Goal: Task Accomplishment & Management: Manage account settings

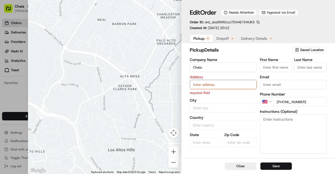
type input "+1"
click at [25, 90] on div at bounding box center [167, 87] width 335 height 174
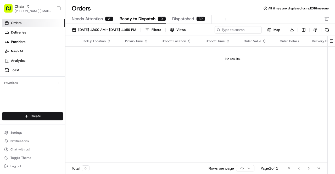
click at [182, 19] on span "Dispatched" at bounding box center [183, 19] width 22 height 6
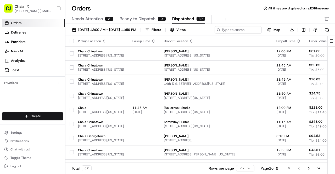
click at [93, 19] on span "Needs Attention" at bounding box center [87, 19] width 31 height 6
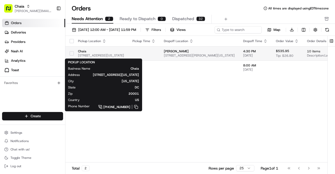
click at [99, 54] on span "[STREET_ADDRESS][US_STATE]" at bounding box center [101, 55] width 46 height 4
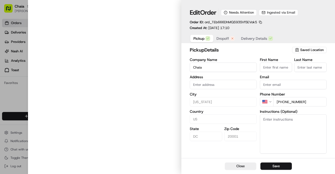
type input "[STREET_ADDRESS][US_STATE]"
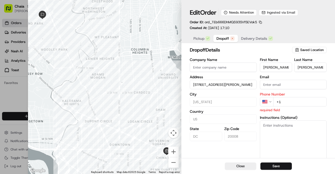
click at [225, 39] on span "Dropoff" at bounding box center [222, 38] width 13 height 5
type input "[STREET_ADDRESS][PERSON_NAME]"
click at [249, 40] on span "Delivery Details" at bounding box center [254, 38] width 26 height 5
click at [221, 41] on span "Dropoff" at bounding box center [222, 38] width 13 height 5
type input "[STREET_ADDRESS][PERSON_NAME]"
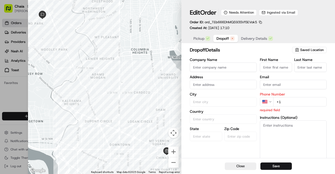
click at [12, 98] on div at bounding box center [167, 87] width 335 height 174
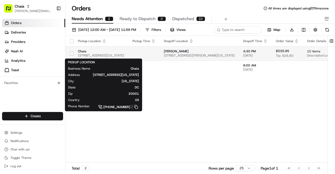
click at [124, 54] on span "[STREET_ADDRESS][US_STATE]" at bounding box center [101, 55] width 46 height 4
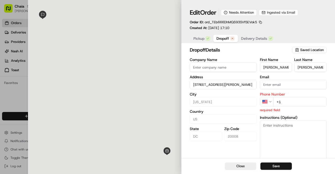
type input "[STREET_ADDRESS][PERSON_NAME]"
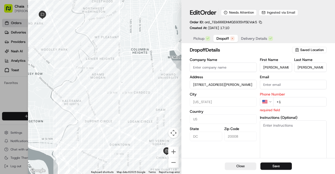
click at [20, 99] on div at bounding box center [167, 87] width 335 height 174
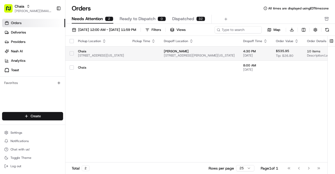
click at [103, 54] on span "[STREET_ADDRESS][US_STATE]" at bounding box center [101, 55] width 46 height 4
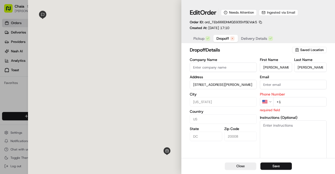
type input "[STREET_ADDRESS][PERSON_NAME]"
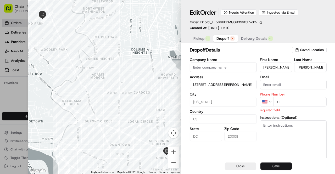
click at [213, 67] on input "Company Name" at bounding box center [223, 66] width 67 height 9
paste input "[PHONE_NUMBER]"
type input "[PHONE_NUMBER]"
type input "[STREET_ADDRESS][PERSON_NAME]"
drag, startPoint x: 221, startPoint y: 68, endPoint x: 189, endPoint y: 68, distance: 31.9
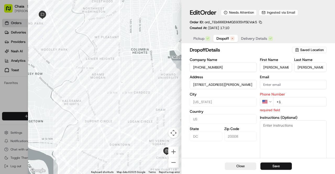
click at [189, 68] on div "dropoff Details Saved Location Company Name [PHONE_NUMBER] Address [STREET_ADDR…" at bounding box center [257, 107] width 153 height 125
click at [289, 102] on input "+1" at bounding box center [299, 101] width 53 height 9
paste input "[PHONE_NUMBER]"
type input "[STREET_ADDRESS][PERSON_NAME]"
type input "[PHONE_NUMBER]"
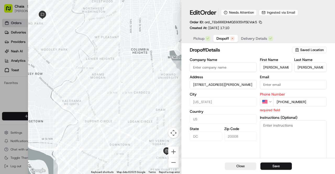
click at [237, 70] on input "Company Name" at bounding box center [223, 66] width 67 height 9
type input "[STREET_ADDRESS][PERSON_NAME]"
click at [236, 56] on div "dropoff Details Saved Location Company Name Address [STREET_ADDRESS][PERSON_NAM…" at bounding box center [258, 107] width 137 height 123
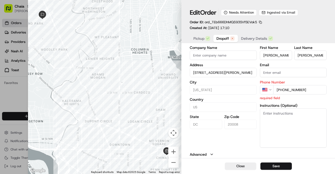
type input "+1"
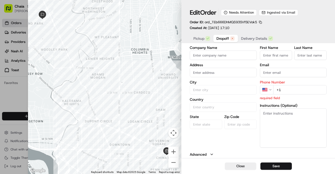
click at [18, 95] on div at bounding box center [167, 87] width 335 height 174
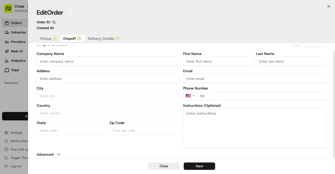
scroll to position [6, 0]
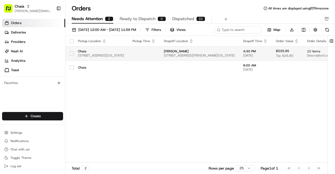
click at [175, 53] on td "[PERSON_NAME] [STREET_ADDRESS][PERSON_NAME][US_STATE]" at bounding box center [198, 53] width 79 height 14
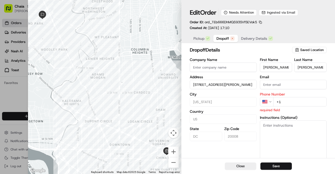
click at [268, 85] on input "Email" at bounding box center [293, 84] width 67 height 9
paste input "[EMAIL_ADDRESS][DOMAIN_NAME]"
type input "[STREET_ADDRESS][PERSON_NAME]"
type input "[EMAIL_ADDRESS][DOMAIN_NAME]"
click at [285, 102] on input "+1" at bounding box center [299, 101] width 53 height 9
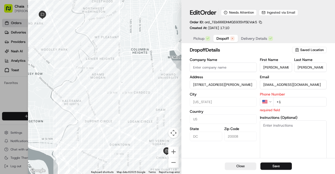
paste input "[PHONE_NUMBER]"
type input "[STREET_ADDRESS][PERSON_NAME]"
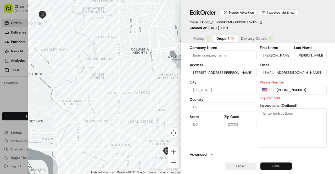
type input "[PHONE_NUMBER]"
click at [276, 167] on button "Save" at bounding box center [275, 165] width 31 height 7
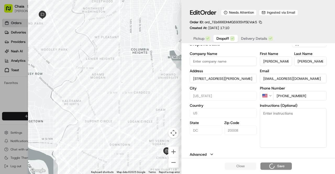
type input "[STREET_ADDRESS][PERSON_NAME]"
type input "+1"
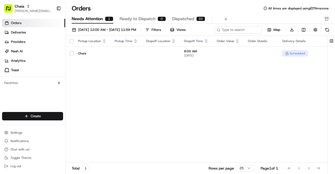
click at [92, 20] on span "Needs Attention" at bounding box center [87, 19] width 31 height 6
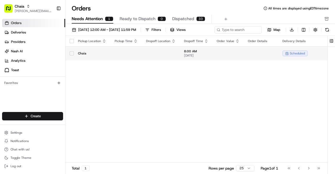
click at [155, 51] on td at bounding box center [161, 53] width 38 height 14
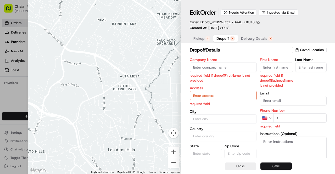
click at [19, 95] on div at bounding box center [167, 87] width 335 height 174
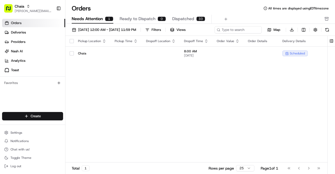
click at [42, 22] on link "Orders" at bounding box center [33, 23] width 63 height 8
click at [40, 31] on link "Deliveries" at bounding box center [33, 32] width 63 height 8
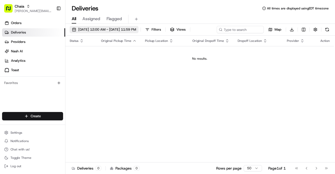
click at [136, 28] on span "[DATE] 12:00 AM - [DATE] 11:59 PM" at bounding box center [107, 29] width 58 height 5
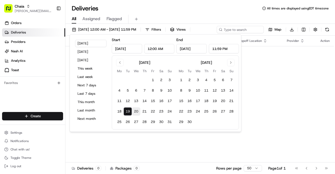
click at [135, 110] on button "20" at bounding box center [136, 111] width 8 height 8
type input "[DATE]"
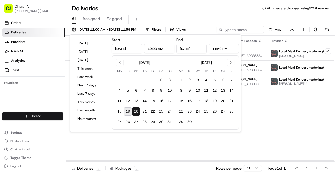
click at [289, 111] on div "Status Original Pickup Time Pickup Location Original Dropoff Time Dropoff Locat…" at bounding box center [209, 99] width 289 height 127
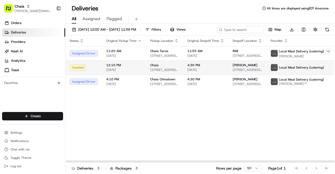
scroll to position [0, 14]
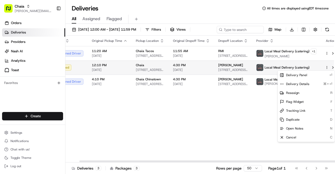
click at [318, 65] on html "Chaia [EMAIL_ADDRESS][DOMAIN_NAME] Toggle Sidebar Orders Deliveries Providers […" at bounding box center [167, 87] width 335 height 174
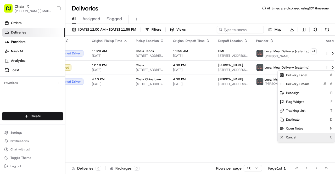
click at [297, 135] on div "Cancel C" at bounding box center [305, 137] width 57 height 9
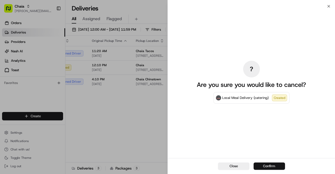
click at [267, 165] on button "Confirm" at bounding box center [268, 165] width 31 height 7
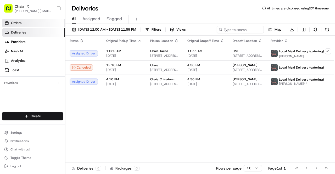
click at [29, 24] on link "Orders" at bounding box center [33, 23] width 63 height 8
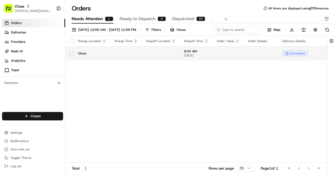
click at [151, 49] on td at bounding box center [161, 53] width 38 height 14
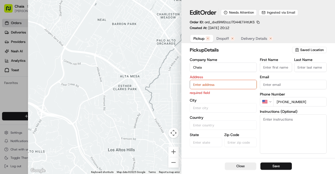
type input "+1"
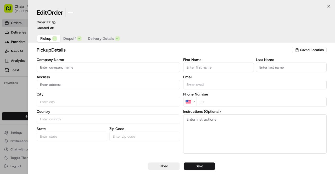
click at [20, 38] on div at bounding box center [167, 87] width 335 height 174
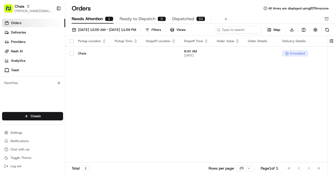
click at [183, 20] on span "Dispatched" at bounding box center [183, 19] width 22 height 6
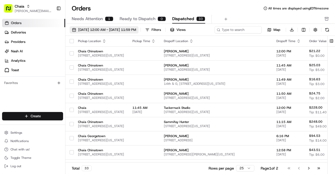
click at [128, 30] on span "[DATE] 12:00 AM - [DATE] 11:59 PM" at bounding box center [107, 29] width 58 height 5
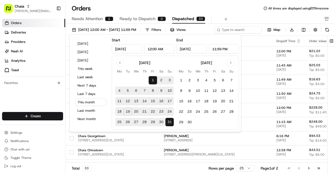
click at [137, 113] on button "20" at bounding box center [136, 111] width 8 height 8
type input "[DATE]"
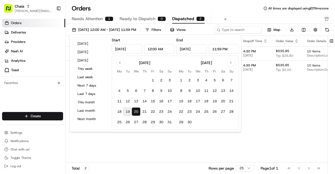
click at [275, 106] on div "Pickup Location Pickup Time Dropoff Location Dropoff Time Order Value Order Det…" at bounding box center [227, 99] width 324 height 127
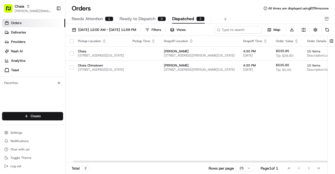
scroll to position [0, 80]
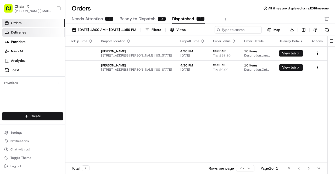
click at [41, 31] on link "Deliveries" at bounding box center [33, 32] width 63 height 8
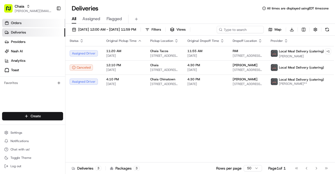
click at [38, 26] on link "Orders" at bounding box center [33, 23] width 63 height 8
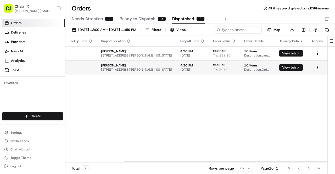
scroll to position [0, 80]
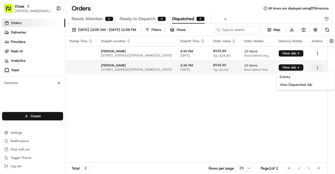
click at [317, 68] on html "Chaia [EMAIL_ADDRESS][DOMAIN_NAME] Toggle Sidebar Orders Deliveries Providers […" at bounding box center [167, 87] width 335 height 174
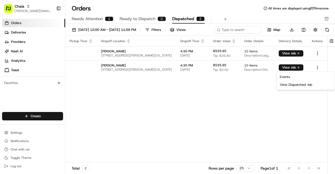
click at [318, 67] on html "Chaia [EMAIL_ADDRESS][DOMAIN_NAME] Toggle Sidebar Orders Deliveries Providers […" at bounding box center [167, 87] width 335 height 174
click at [135, 69] on html "Chaia [EMAIL_ADDRESS][DOMAIN_NAME] Toggle Sidebar Orders Deliveries Providers […" at bounding box center [167, 87] width 335 height 174
click at [135, 69] on span "[STREET_ADDRESS][PERSON_NAME][US_STATE]" at bounding box center [136, 69] width 71 height 4
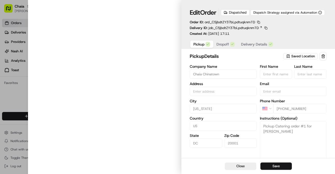
type input "[STREET_ADDRESS][US_STATE]"
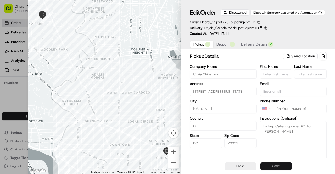
scroll to position [13, 0]
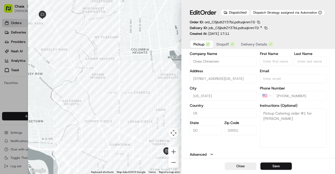
type input "+1"
click at [15, 98] on div at bounding box center [167, 87] width 335 height 174
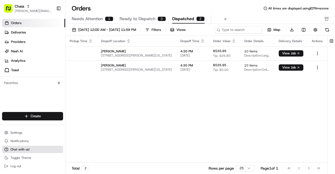
click at [27, 149] on span "Chat with us!" at bounding box center [19, 149] width 19 height 4
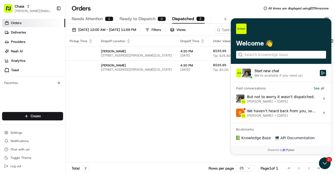
click at [267, 78] on label "Start new chat We're available if you need us!" at bounding box center [281, 73] width 100 height 18
click at [319, 76] on button "Start new chat We're available if you need us!" at bounding box center [322, 73] width 6 height 6
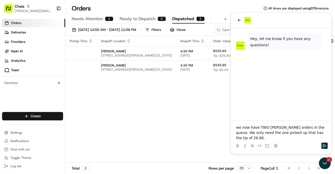
click at [245, 138] on p "we now have TWO [PERSON_NAME] orders in the queue. We only need the one picked …" at bounding box center [281, 133] width 90 height 16
click at [246, 133] on p "we now have TWO [PERSON_NAME] orders in the queue. We only need the one picked …" at bounding box center [281, 133] width 90 height 16
click at [271, 133] on p "we now have TWO [PERSON_NAME] orders in the queue for [DATE]. We only need the …" at bounding box center [281, 133] width 90 height 16
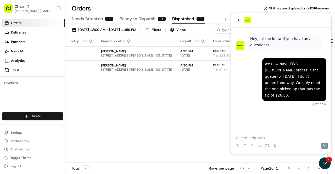
click at [98, 103] on div "Pickup Location Pickup Time Dropoff Location Dropoff Time Order Value Order Det…" at bounding box center [165, 99] width 324 height 127
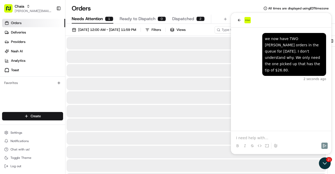
click at [90, 21] on span "Needs Attention" at bounding box center [87, 19] width 31 height 6
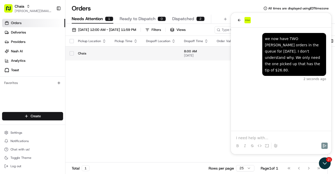
click at [119, 55] on td at bounding box center [125, 53] width 31 height 14
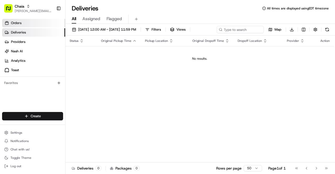
click at [34, 24] on link "Orders" at bounding box center [33, 23] width 63 height 8
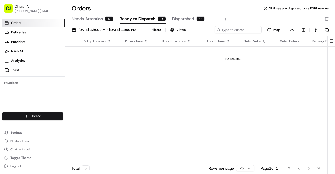
click at [92, 19] on span "Needs Attention" at bounding box center [87, 19] width 31 height 6
